Goal: Navigation & Orientation: Find specific page/section

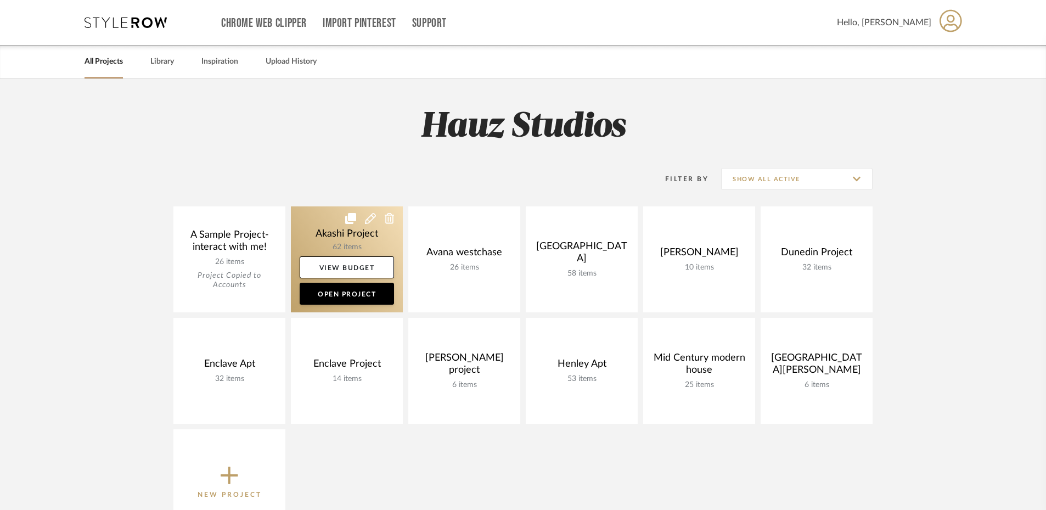
click at [318, 228] on link at bounding box center [347, 259] width 112 height 106
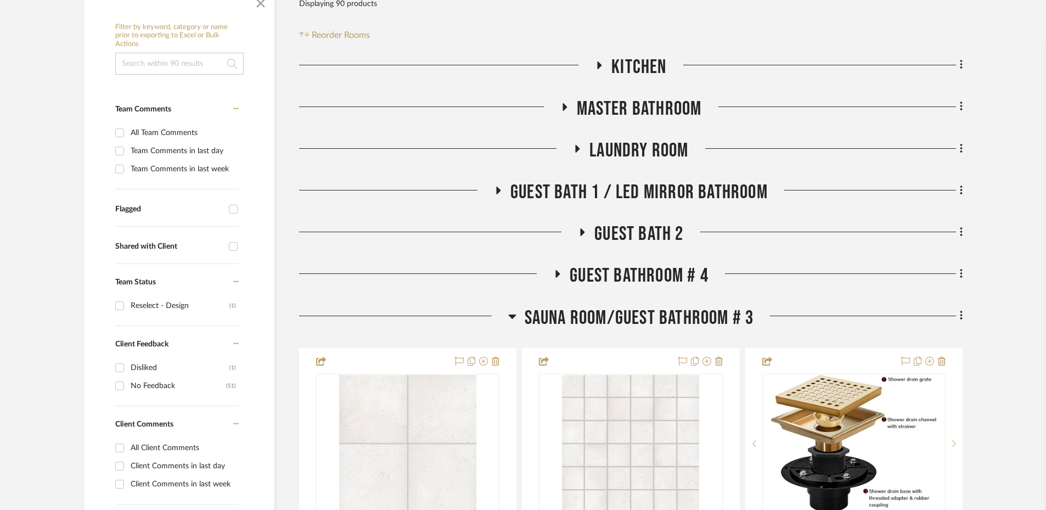
scroll to position [206, 0]
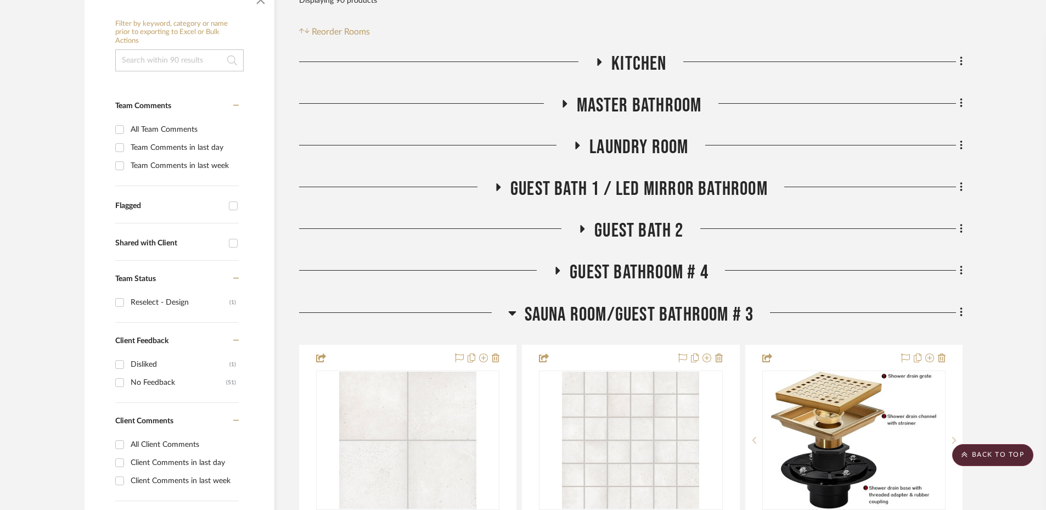
click at [498, 185] on icon at bounding box center [498, 187] width 4 height 8
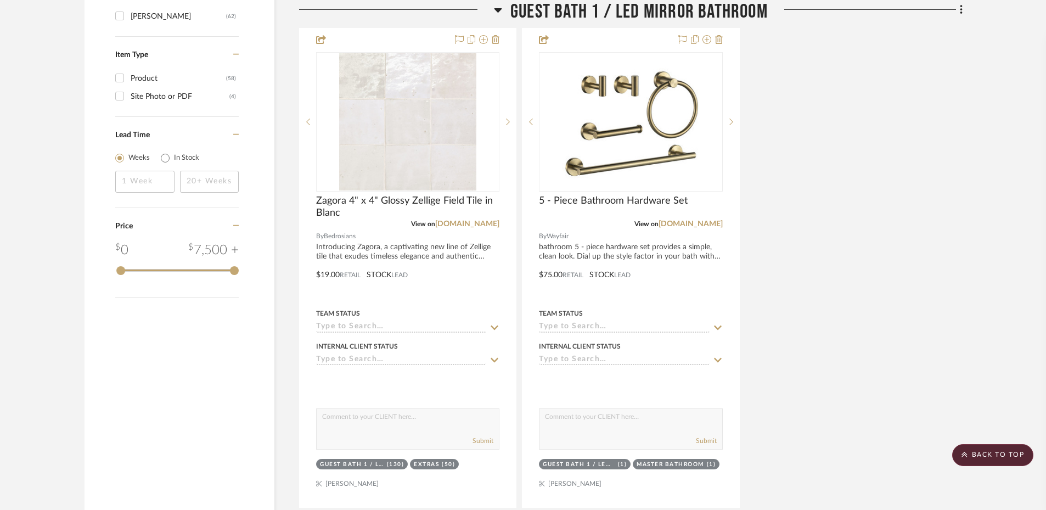
scroll to position [1509, 0]
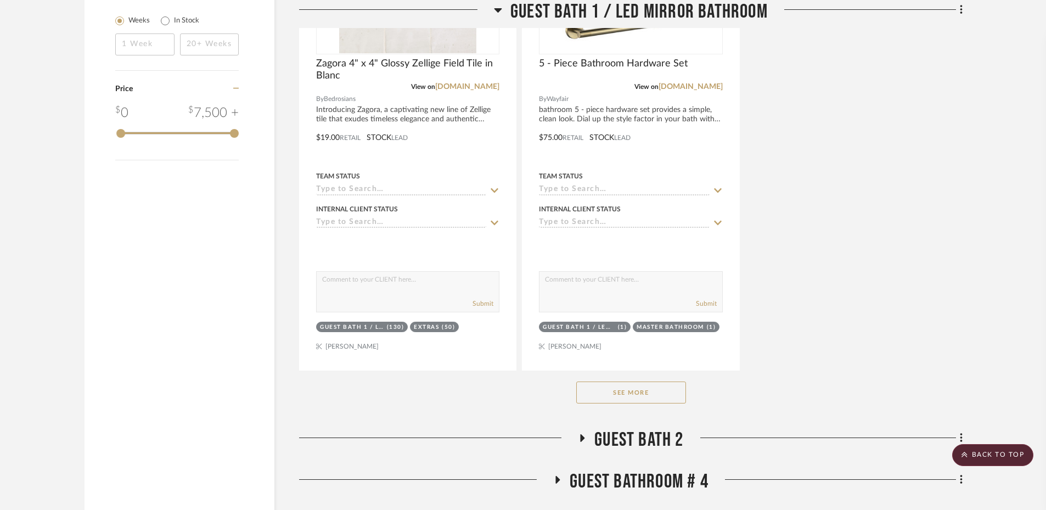
click at [631, 389] on button "See More" at bounding box center [631, 392] width 110 height 22
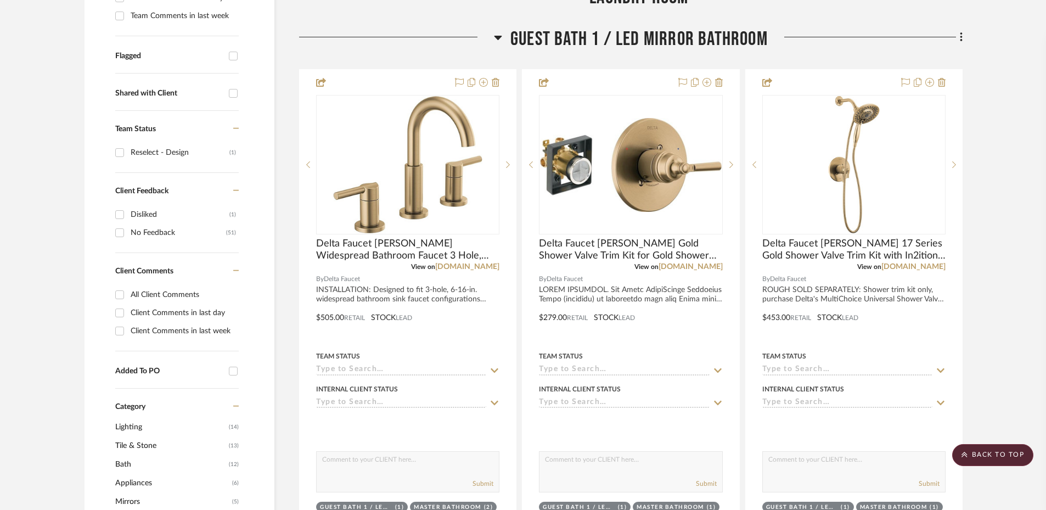
scroll to position [274, 0]
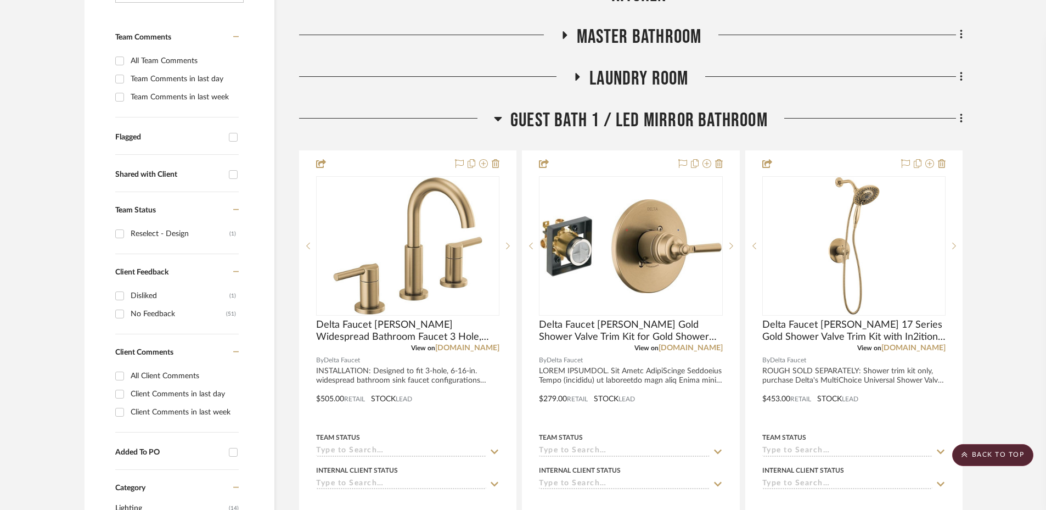
click at [500, 119] on icon at bounding box center [498, 118] width 8 height 13
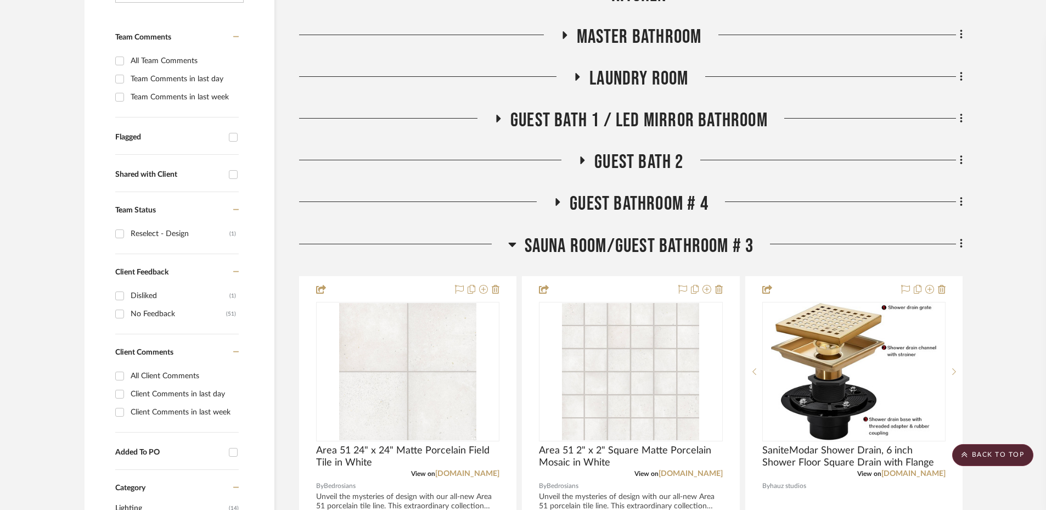
click at [512, 244] on icon at bounding box center [512, 244] width 8 height 4
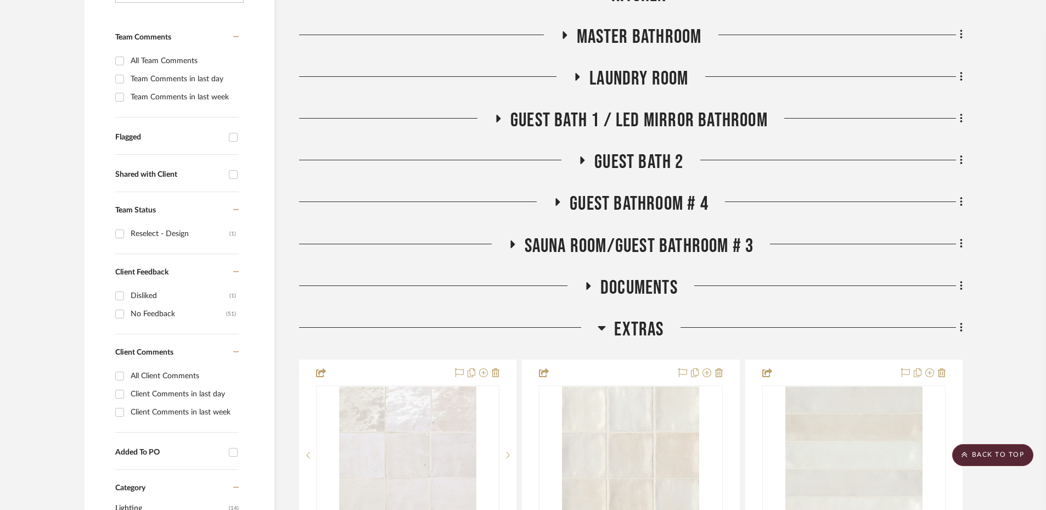
click at [605, 326] on icon at bounding box center [602, 328] width 8 height 4
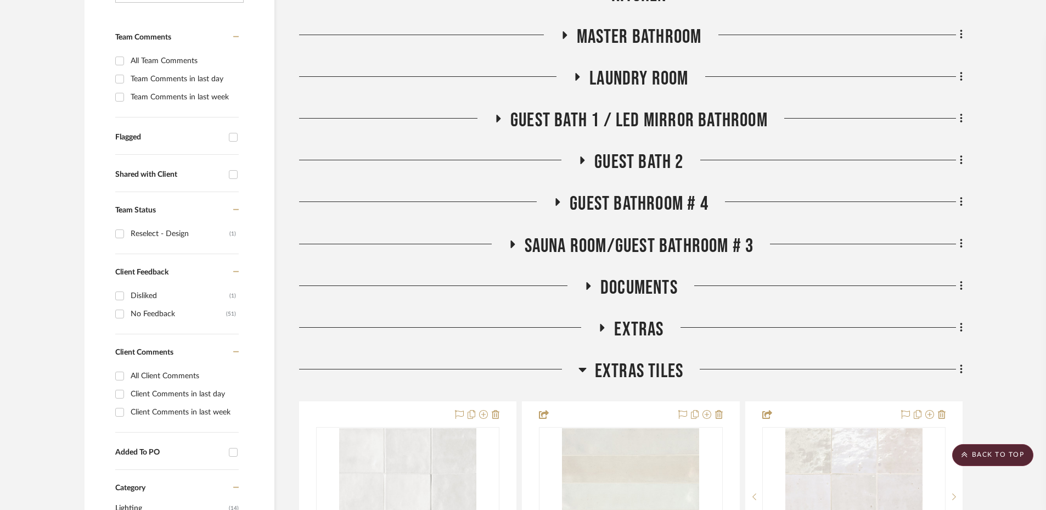
scroll to position [480, 0]
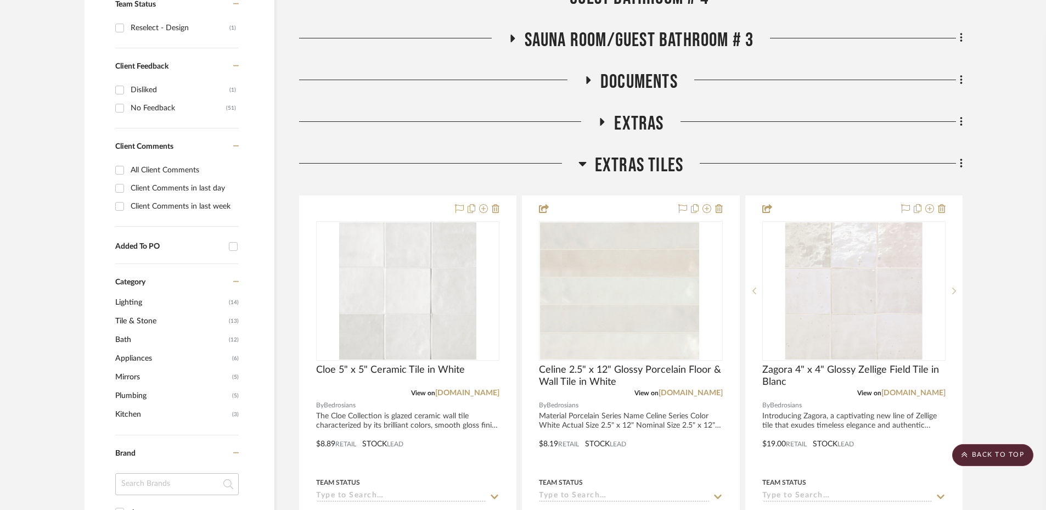
click at [580, 160] on icon at bounding box center [582, 163] width 8 height 13
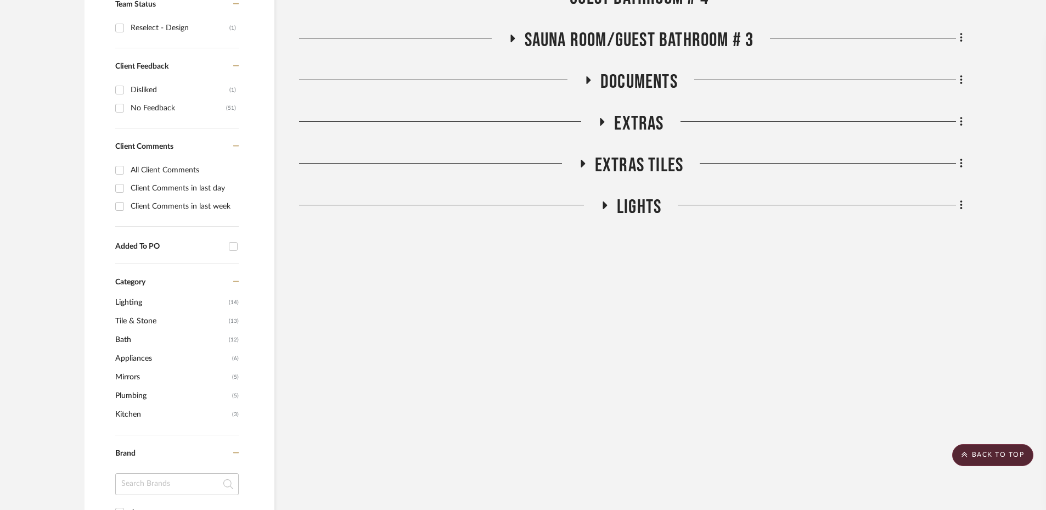
click at [854, 347] on div "Filter Products Displaying 90 products Reorder Rooms LOADING Kitchen Master Bat…" at bounding box center [630, 448] width 663 height 1482
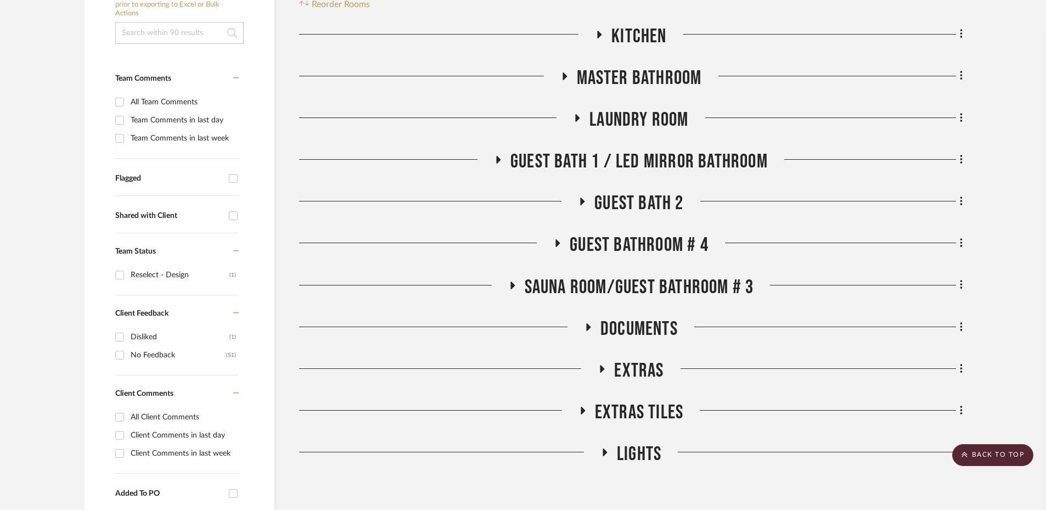
scroll to position [217, 0]
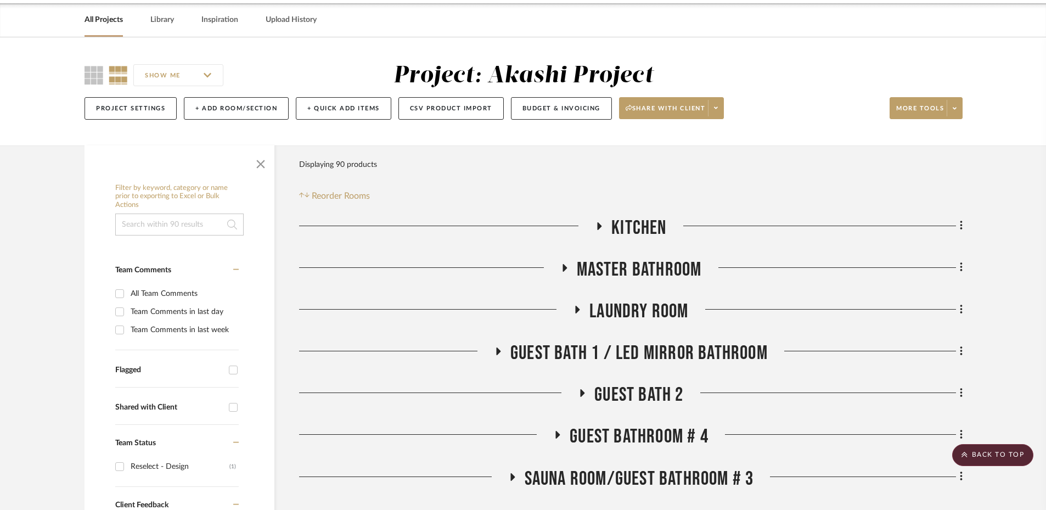
scroll to position [0, 0]
